Goal: Task Accomplishment & Management: Manage account settings

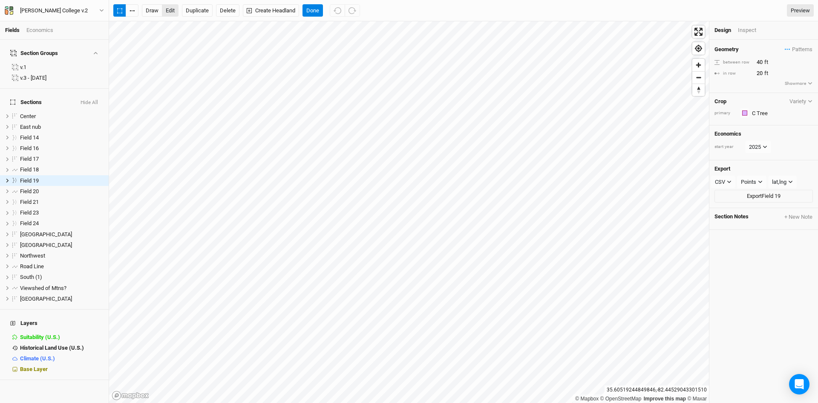
click at [174, 12] on button "edit" at bounding box center [170, 10] width 17 height 13
click at [171, 12] on button "edit" at bounding box center [170, 10] width 17 height 13
click at [313, 10] on button "Done" at bounding box center [313, 10] width 20 height 13
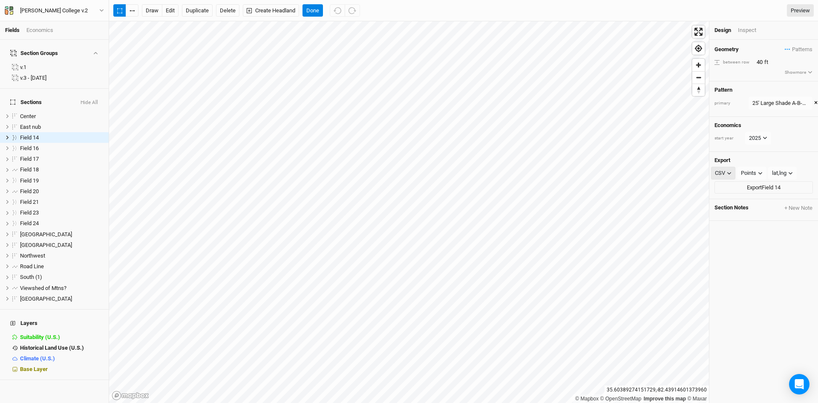
click at [727, 170] on button "CSV" at bounding box center [723, 173] width 24 height 13
click at [767, 136] on icon at bounding box center [765, 138] width 5 height 5
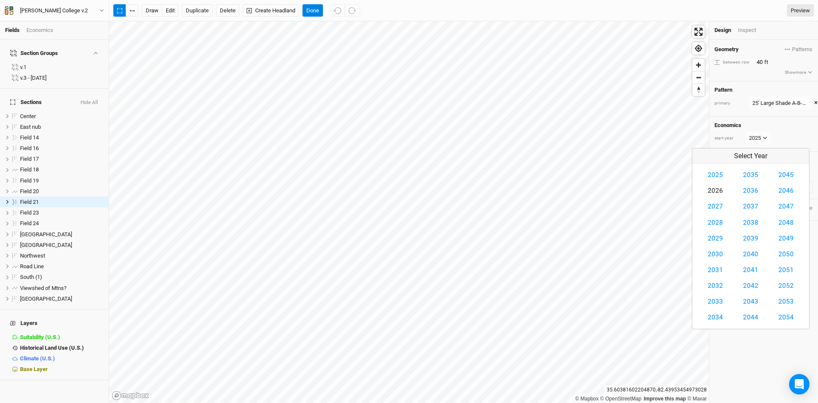
click at [720, 192] on button "2026" at bounding box center [716, 191] width 26 height 16
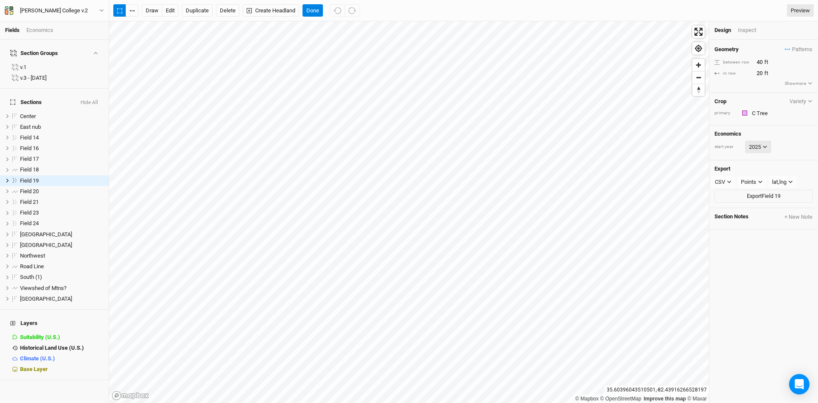
click at [757, 145] on button "2025" at bounding box center [759, 147] width 26 height 13
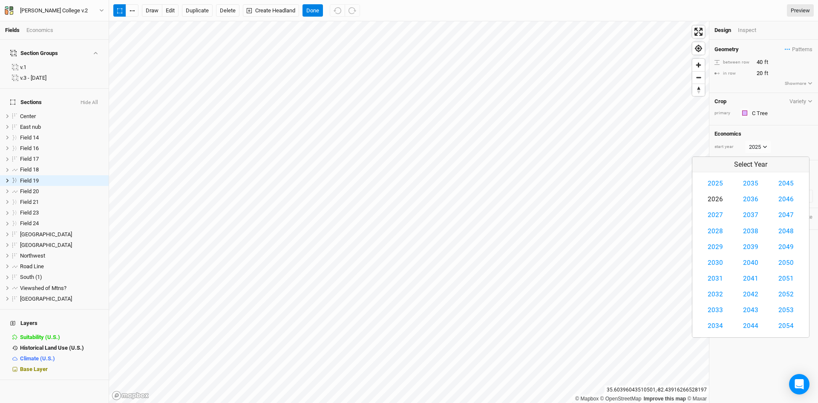
click at [720, 202] on button "2026" at bounding box center [716, 199] width 26 height 16
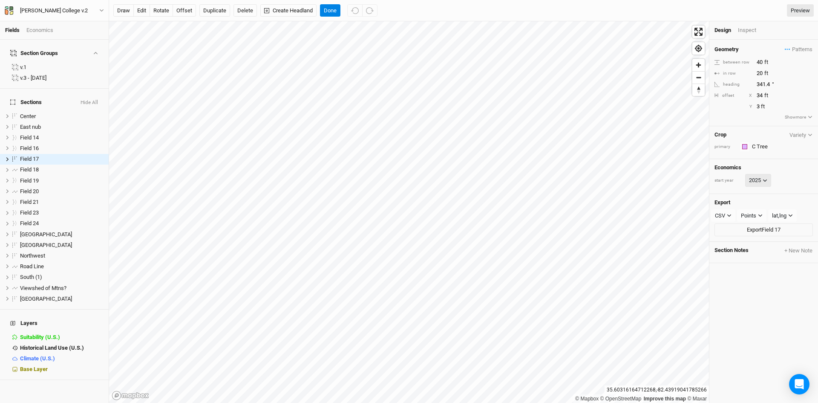
click at [761, 178] on button "2025" at bounding box center [759, 180] width 26 height 13
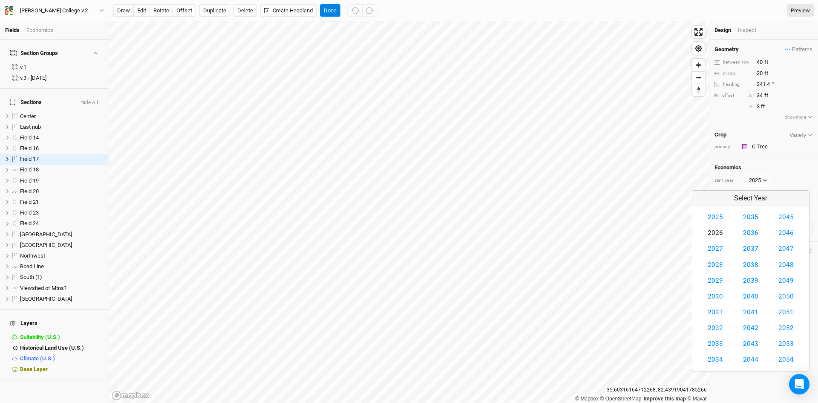
click at [714, 231] on button "2026" at bounding box center [716, 233] width 26 height 16
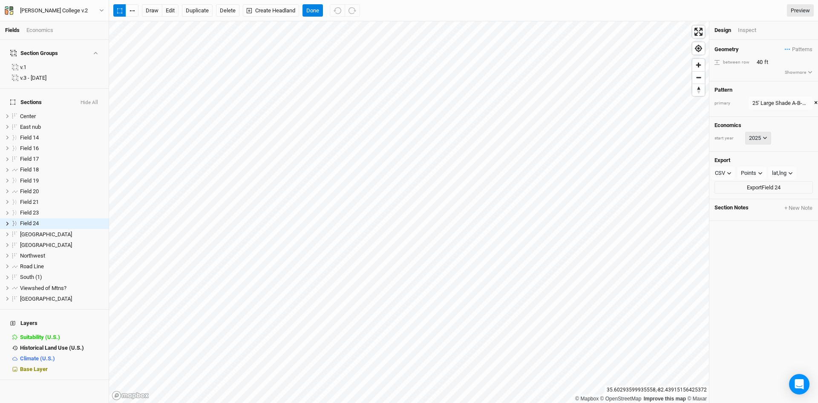
click at [760, 139] on button "2025" at bounding box center [759, 138] width 26 height 13
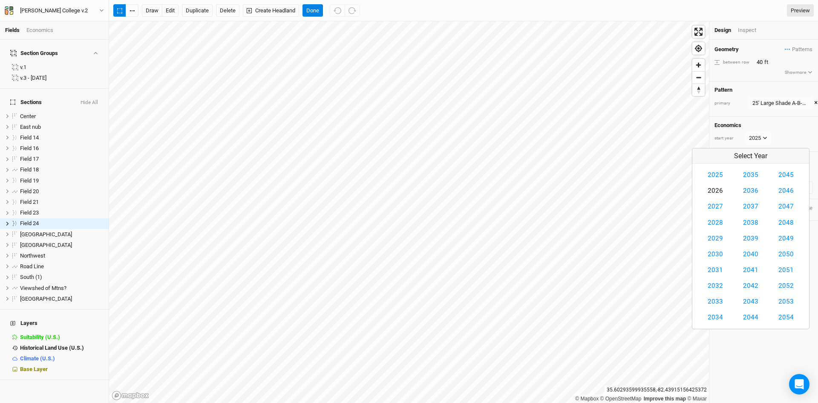
click at [712, 188] on button "2026" at bounding box center [716, 191] width 26 height 16
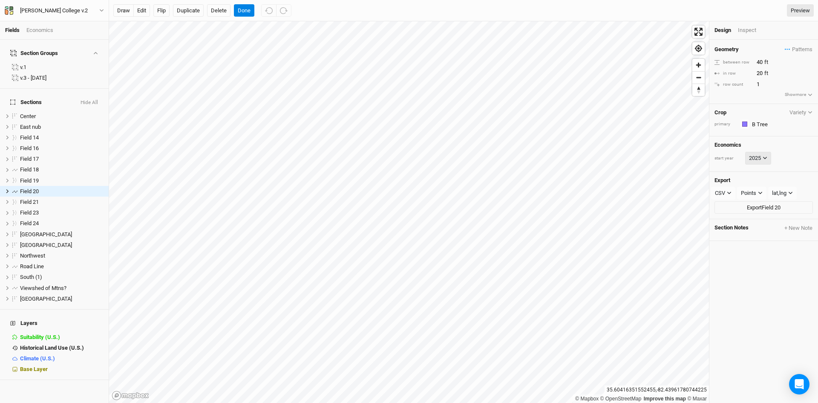
click at [759, 159] on button "2025" at bounding box center [759, 158] width 26 height 13
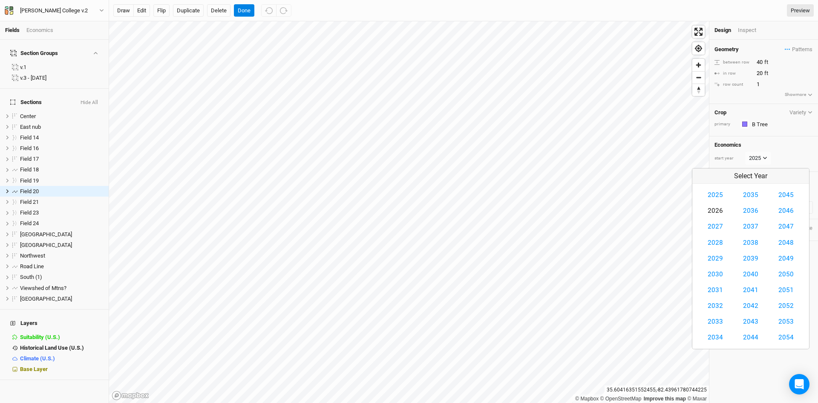
click at [718, 211] on button "2026" at bounding box center [716, 211] width 26 height 16
